Goal: Task Accomplishment & Management: Manage account settings

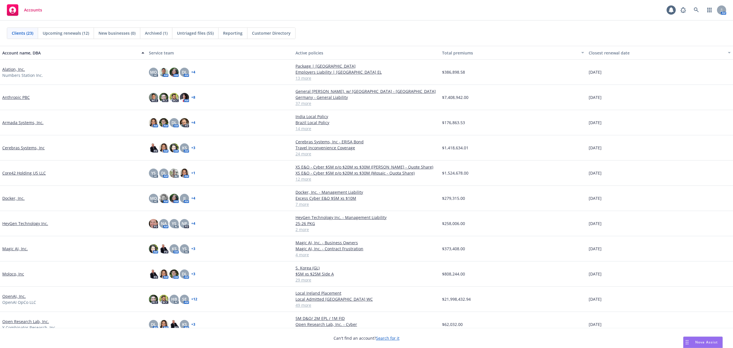
click at [190, 35] on span "Untriaged files (55)" at bounding box center [195, 33] width 37 height 6
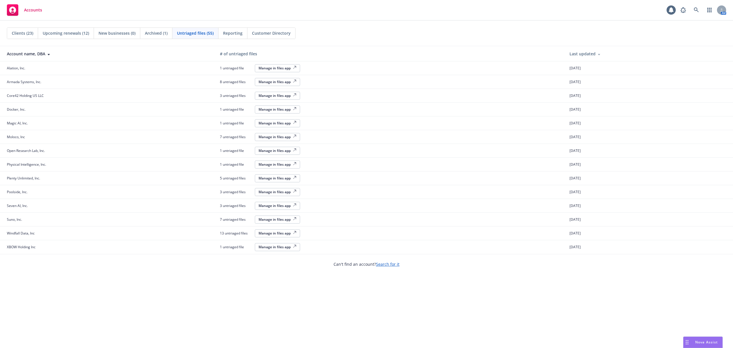
click at [267, 69] on div "Manage in files app" at bounding box center [278, 68] width 38 height 5
click at [26, 35] on span "Clients (23)" at bounding box center [22, 33] width 21 height 6
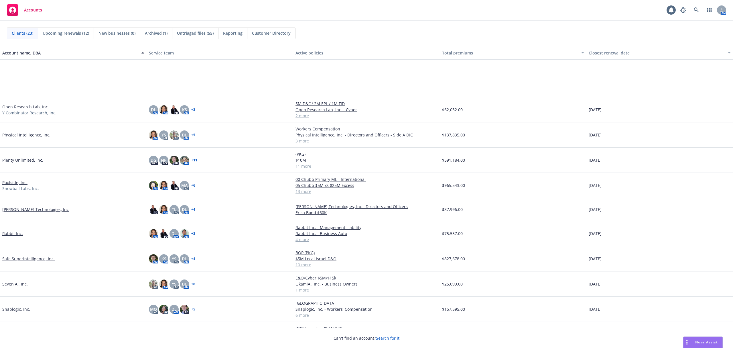
scroll to position [269, 0]
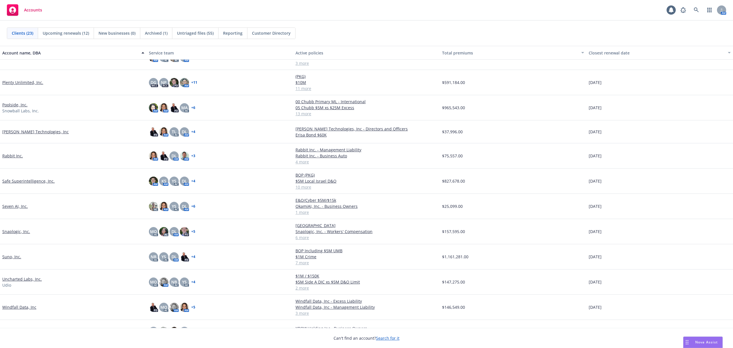
click at [36, 180] on link "Safe Superintelligence, Inc." at bounding box center [28, 181] width 52 height 6
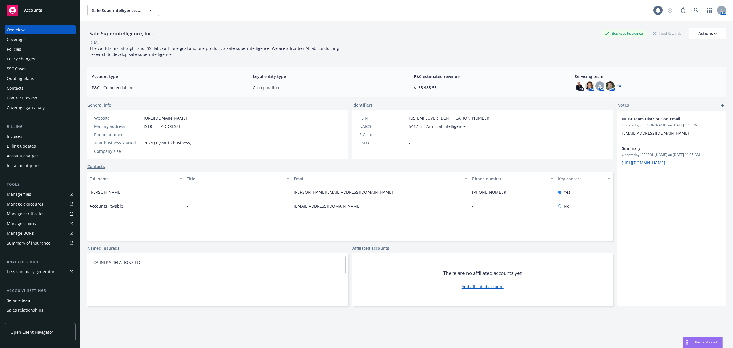
click at [31, 214] on div "Manage certificates" at bounding box center [26, 213] width 38 height 9
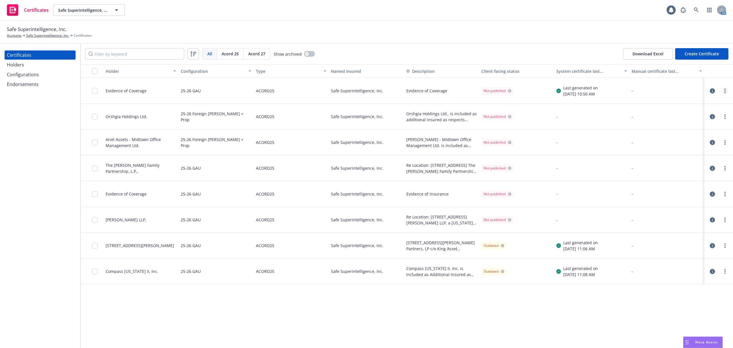
click at [724, 91] on icon "more" at bounding box center [724, 90] width 1 height 5
click at [684, 88] on div "-" at bounding box center [667, 91] width 70 height 6
click at [94, 90] on input "checkbox" at bounding box center [95, 91] width 6 height 6
click at [393, 336] on div "Other actions" at bounding box center [377, 334] width 31 height 11
click at [724, 193] on icon "more" at bounding box center [724, 194] width 1 height 5
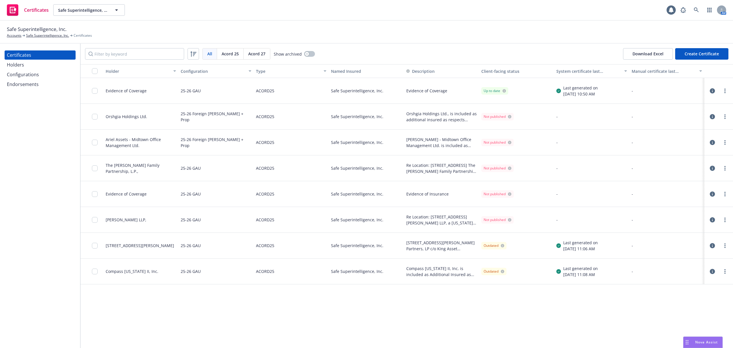
click at [667, 193] on div "-" at bounding box center [667, 194] width 70 height 6
click at [92, 192] on input "checkbox" at bounding box center [95, 194] width 6 height 6
click at [710, 195] on icon "button" at bounding box center [712, 193] width 5 height 5
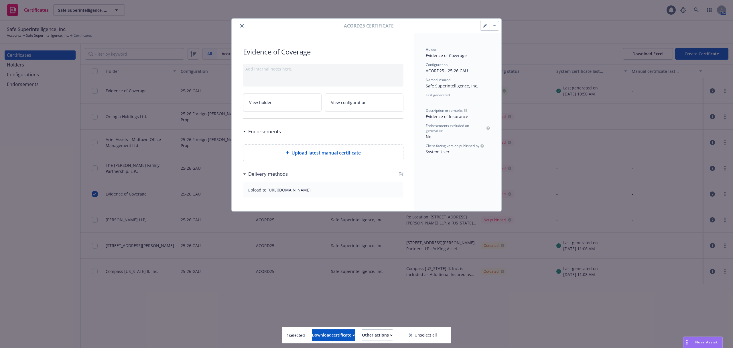
click at [497, 26] on button "button" at bounding box center [494, 25] width 9 height 9
click at [241, 26] on icon "close" at bounding box center [241, 25] width 3 height 3
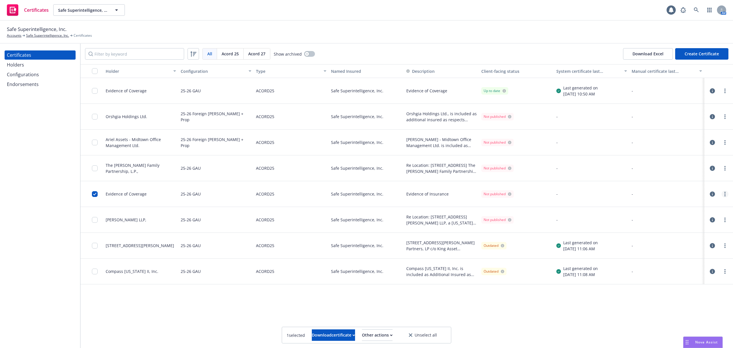
click at [725, 195] on icon "more" at bounding box center [724, 194] width 1 height 5
click at [665, 300] on link "Preview a new version" at bounding box center [683, 297] width 92 height 11
click at [95, 70] on input "checkbox" at bounding box center [95, 71] width 6 height 6
click at [173, 305] on div "Holder Configuration Type Named Insured Description Client-facing status System…" at bounding box center [406, 205] width 653 height 283
click at [77, 258] on div "Certificates Holders Configurations Endorsements" at bounding box center [40, 196] width 80 height 304
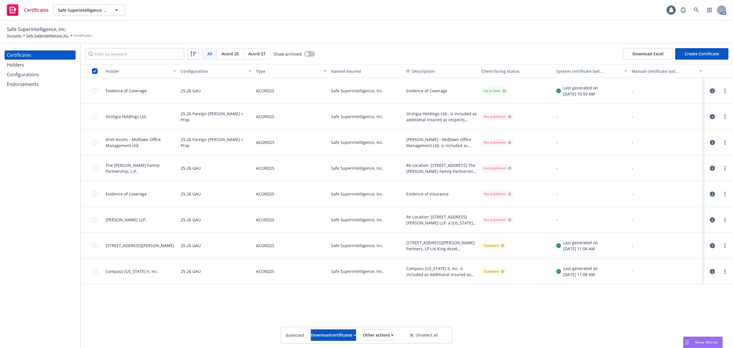
click at [37, 256] on div "Certificates Holders Configurations Endorsements" at bounding box center [40, 196] width 80 height 304
click at [38, 88] on div "Endorsements" at bounding box center [23, 84] width 32 height 9
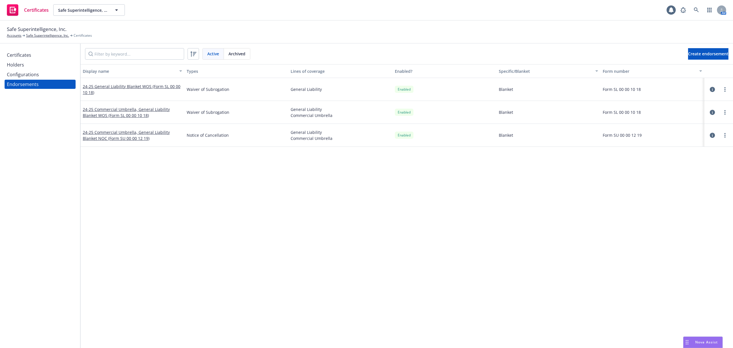
click at [28, 67] on div "Holders" at bounding box center [40, 64] width 66 height 9
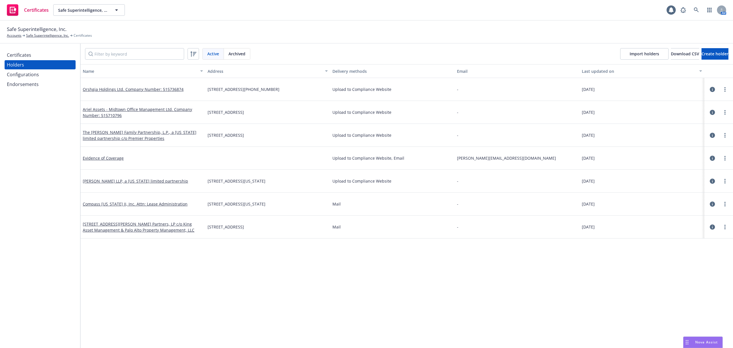
click at [43, 72] on div "Configurations" at bounding box center [40, 74] width 66 height 9
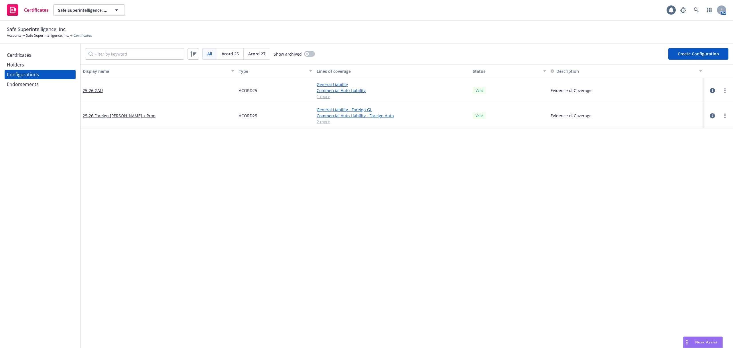
click at [32, 56] on div "Certificates" at bounding box center [40, 54] width 66 height 9
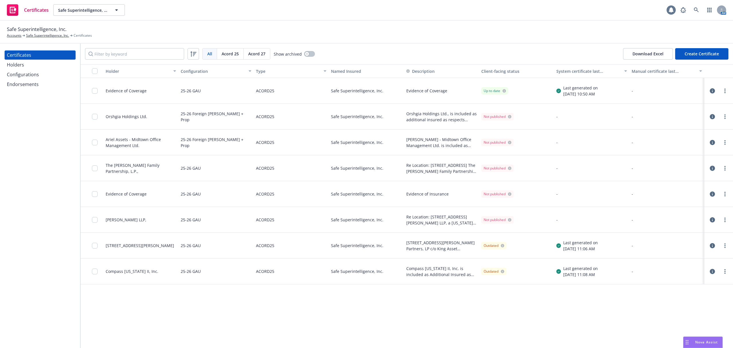
click at [675, 8] on div at bounding box center [671, 9] width 9 height 9
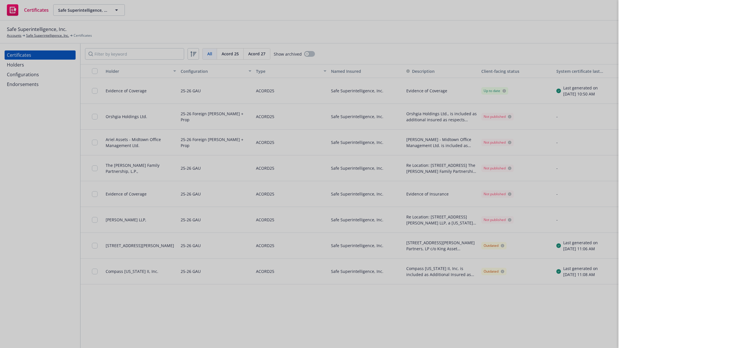
click at [504, 165] on div at bounding box center [366, 174] width 733 height 348
